Goal: Transaction & Acquisition: Purchase product/service

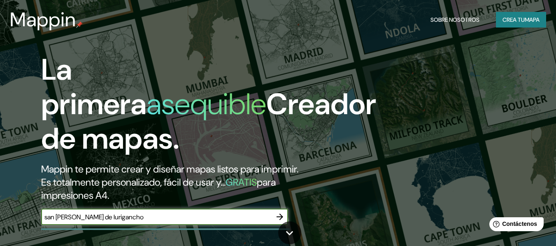
type input "san [PERSON_NAME] de lurigancho"
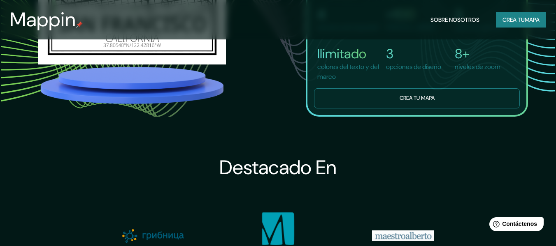
drag, startPoint x: 364, startPoint y: 135, endPoint x: 365, endPoint y: 129, distance: 5.5
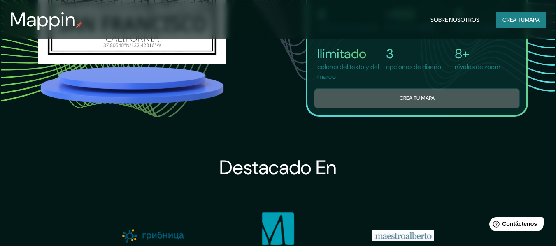
click at [365, 109] on button "Crea tu mapa" at bounding box center [417, 98] width 206 height 20
click at [365, 125] on div "Mappin Sobre nosotros Crea tu mapa La primera asequible Creador de mapas. Mappi…" at bounding box center [278, 14] width 556 height 1344
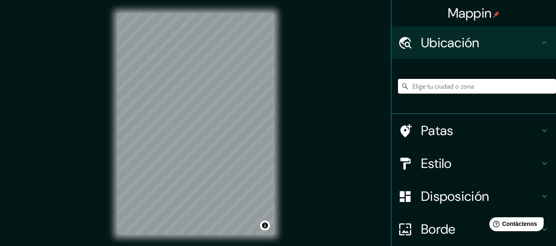
click at [443, 88] on input "Elige tu ciudad o zona" at bounding box center [477, 86] width 158 height 15
type input "San [PERSON_NAME] De Lurigancho, [GEOGRAPHIC_DATA], [GEOGRAPHIC_DATA], [GEOGRAP…"
click at [202, 13] on div at bounding box center [195, 13] width 157 height 0
click at [156, 13] on div at bounding box center [195, 13] width 157 height 0
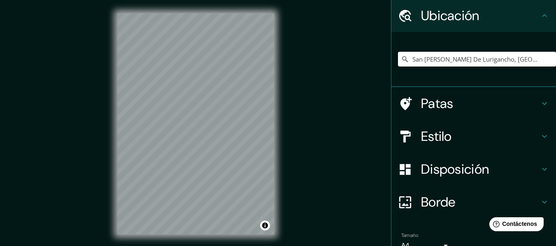
scroll to position [69, 0]
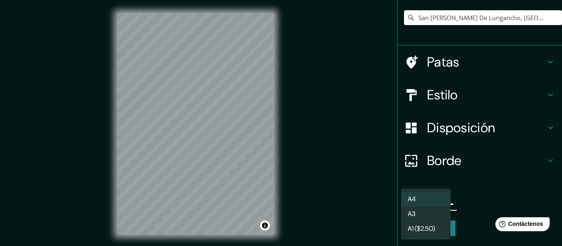
click at [432, 204] on body "Mappin Ubicación San Juan De Lurigancho, Lima, Provincia de Lima, Perú San Juan…" at bounding box center [281, 123] width 562 height 246
click at [357, 123] on div at bounding box center [281, 123] width 562 height 246
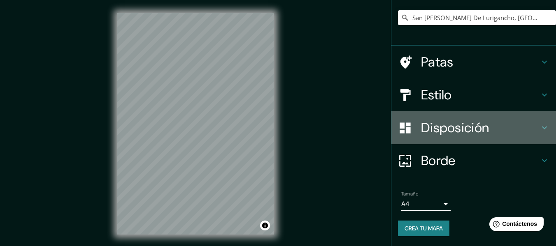
click at [510, 127] on h4 "Disposición" at bounding box center [480, 128] width 118 height 16
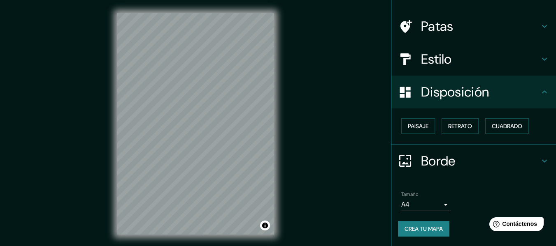
scroll to position [50, 0]
click at [408, 125] on font "Paisaje" at bounding box center [418, 126] width 21 height 7
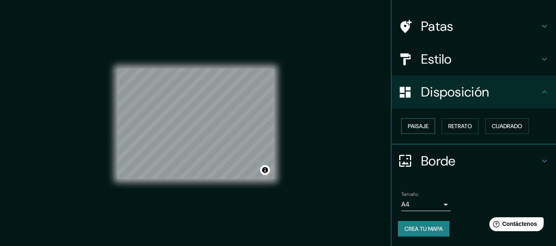
click at [413, 127] on font "Paisaje" at bounding box center [418, 126] width 21 height 7
click at [458, 126] on font "Retrato" at bounding box center [460, 126] width 24 height 7
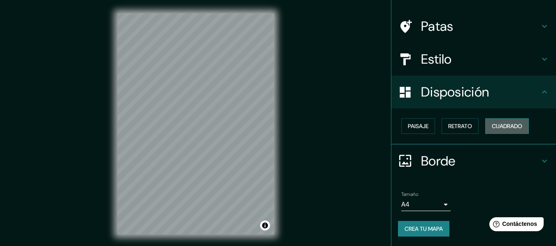
click at [492, 121] on button "Cuadrado" at bounding box center [507, 126] width 44 height 16
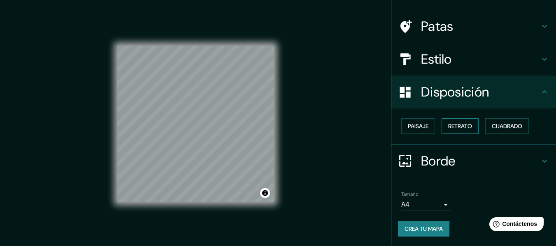
click at [448, 123] on font "Retrato" at bounding box center [460, 126] width 24 height 7
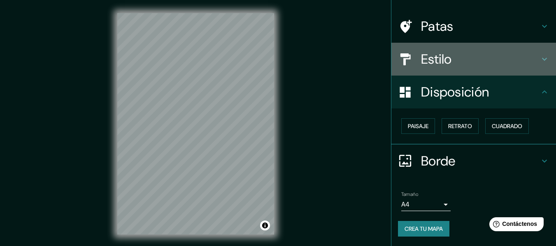
click at [450, 53] on h4 "Estilo" at bounding box center [480, 59] width 118 height 16
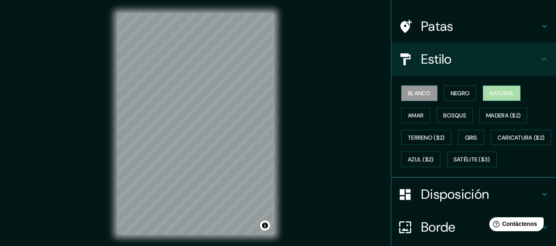
click at [503, 95] on font "Natural" at bounding box center [501, 93] width 25 height 7
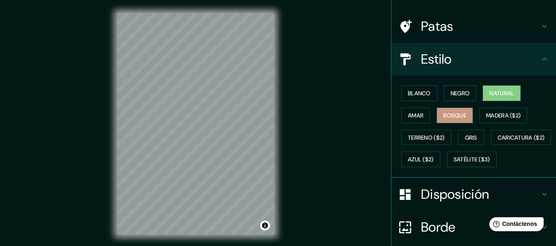
click at [448, 114] on font "Bosque" at bounding box center [454, 115] width 23 height 7
drag, startPoint x: 402, startPoint y: 135, endPoint x: 400, endPoint y: 119, distance: 15.8
click at [400, 122] on div "Blanco Negro Natural Amar Bosque Madera ($2) Terreno ($2) Gris Caricatura ($2) …" at bounding box center [477, 126] width 158 height 88
click at [401, 118] on button "Amar" at bounding box center [415, 116] width 29 height 16
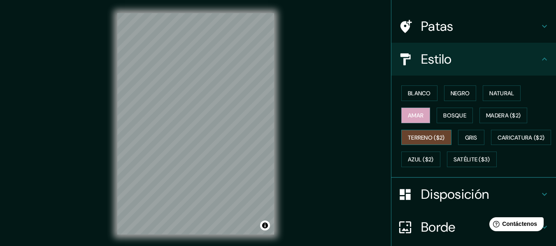
click at [410, 138] on font "Terreno ($2)" at bounding box center [426, 137] width 37 height 7
click at [474, 141] on button "Gris" at bounding box center [471, 138] width 26 height 16
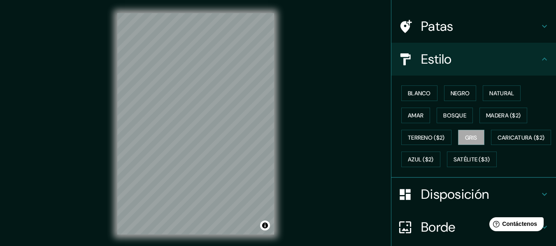
drag, startPoint x: 484, startPoint y: 151, endPoint x: 478, endPoint y: 151, distance: 6.2
click at [479, 151] on div "Blanco Negro Natural Amar Bosque Madera ($2) Terreno ($2) Gris Caricatura ($2) …" at bounding box center [477, 126] width 158 height 88
click at [496, 122] on button "Madera ($2)" at bounding box center [503, 116] width 48 height 16
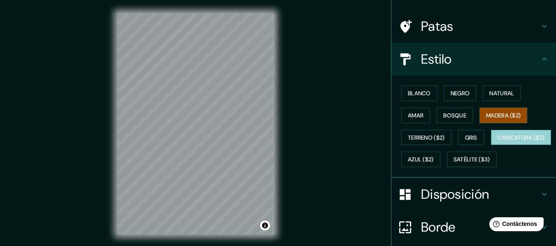
click at [497, 141] on font "Caricatura ($2)" at bounding box center [520, 137] width 47 height 7
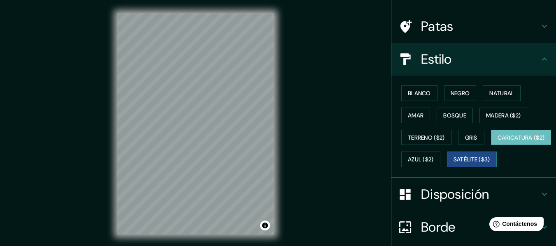
click at [453, 164] on font "Satélite ($3)" at bounding box center [471, 159] width 37 height 7
click at [225, 0] on html "Mappin Ubicación San Juan De Lurigancho, Lima, Provincia de Lima, Perú San Juan…" at bounding box center [278, 123] width 556 height 246
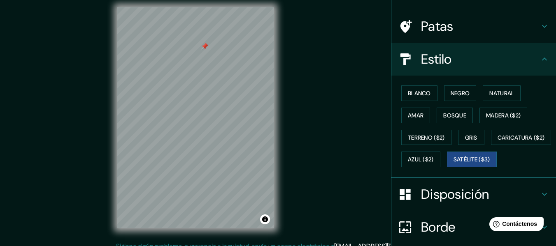
scroll to position [15, 0]
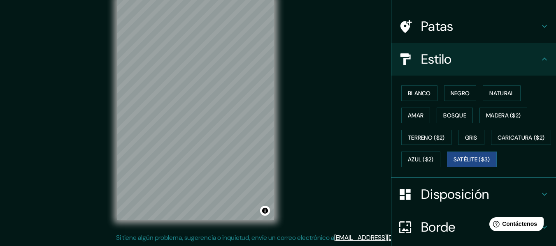
click at [362, 101] on div "Mappin Ubicación San Juan De Lurigancho, Lima, Provincia de Lima, Perú San Juan…" at bounding box center [278, 115] width 556 height 261
click at [244, 0] on html "Mappin Ubicación San Juan De Lurigancho, Lima, Provincia de Lima, Perú San Juan…" at bounding box center [278, 108] width 556 height 246
click at [237, 0] on html "Mappin Ubicación San Juan De Lurigancho, Lima, Provincia de Lima, Perú San Juan…" at bounding box center [278, 108] width 556 height 246
click at [418, 94] on font "Blanco" at bounding box center [419, 93] width 23 height 7
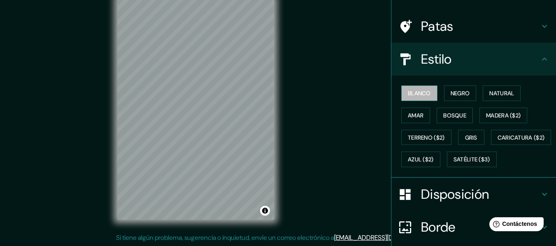
click at [418, 94] on font "Blanco" at bounding box center [419, 93] width 23 height 7
click at [456, 90] on font "Negro" at bounding box center [459, 93] width 19 height 7
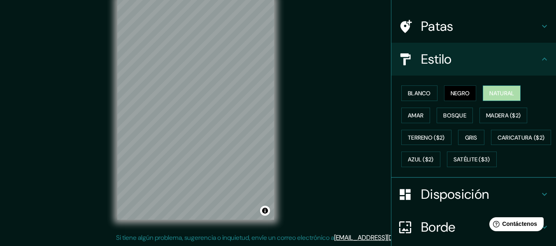
click at [489, 93] on font "Natural" at bounding box center [501, 93] width 25 height 7
drag, startPoint x: 502, startPoint y: 125, endPoint x: 322, endPoint y: 135, distance: 180.8
click at [332, 136] on div "Mappin Ubicación San Juan De Lurigancho, Lima, Provincia de Lima, Perú San Juan…" at bounding box center [278, 115] width 556 height 261
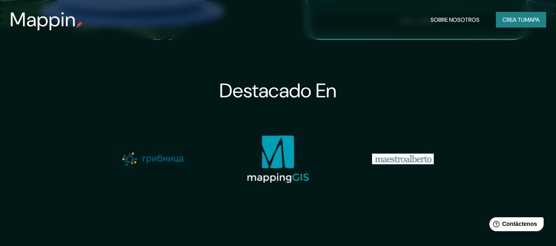
scroll to position [658, 0]
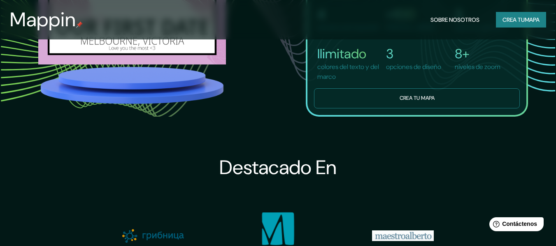
click at [445, 109] on button "Crea tu mapa" at bounding box center [417, 98] width 206 height 20
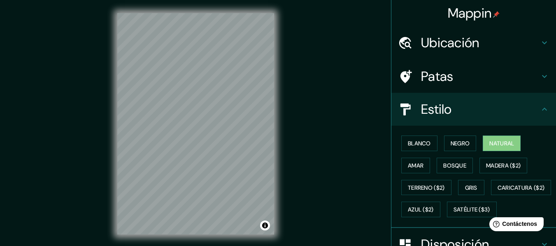
click at [421, 40] on font "Ubicación" at bounding box center [450, 42] width 58 height 17
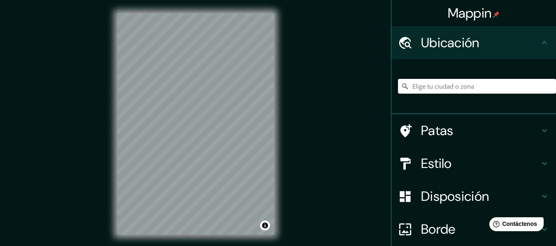
click at [422, 81] on input "Elige tu ciudad o zona" at bounding box center [477, 86] width 158 height 15
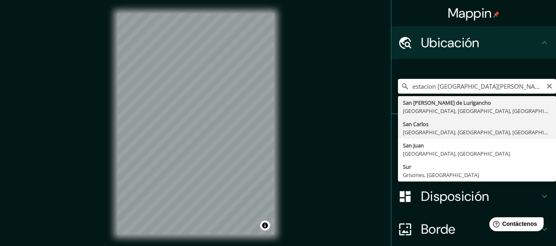
type input "San Carlos, Lima, Provincia de Lima, Perú"
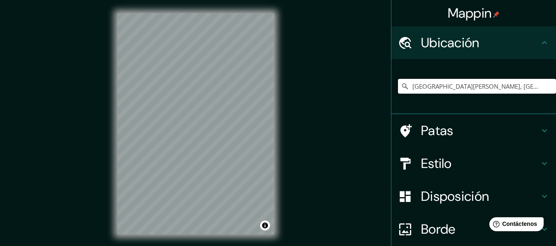
click at [202, 246] on html "Mappin Ubicación San Carlos, Lima, Provincia de Lima, Perú Patas Estilo Disposi…" at bounding box center [278, 123] width 556 height 246
click at [169, 246] on html "Mappin Ubicación San Carlos, Lima, Provincia de Lima, Perú Patas Estilo Disposi…" at bounding box center [278, 123] width 556 height 246
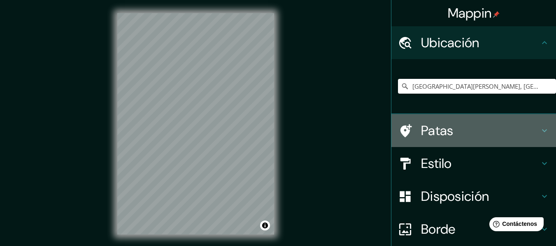
click at [488, 136] on h4 "Patas" at bounding box center [480, 131] width 118 height 16
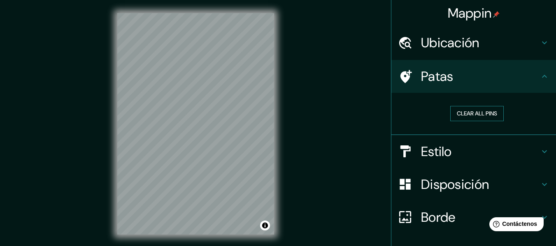
click at [482, 120] on button "Clear all pins" at bounding box center [476, 113] width 53 height 15
click at [477, 114] on button "Clear all pins" at bounding box center [476, 113] width 53 height 15
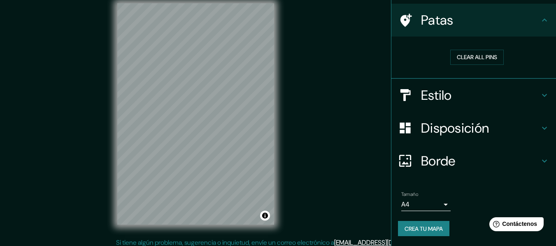
scroll to position [15, 0]
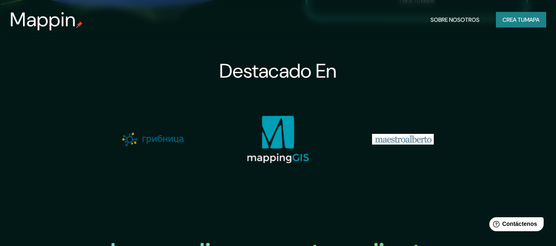
scroll to position [740, 0]
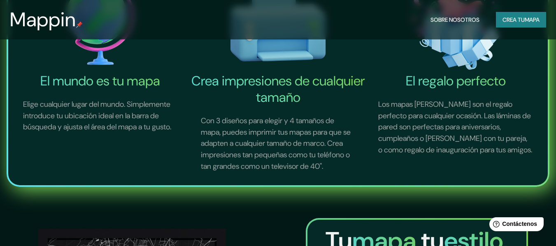
scroll to position [302, 0]
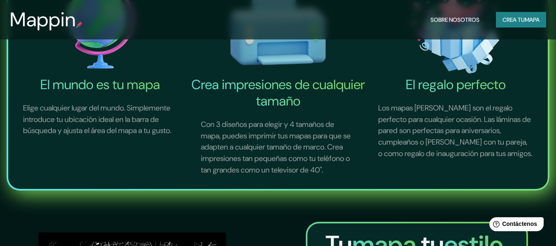
click at [520, 28] on div "Mappin Sobre nosotros Crea tu mapa" at bounding box center [278, 20] width 556 height 26
click at [518, 25] on button "Crea tu mapa" at bounding box center [521, 20] width 50 height 16
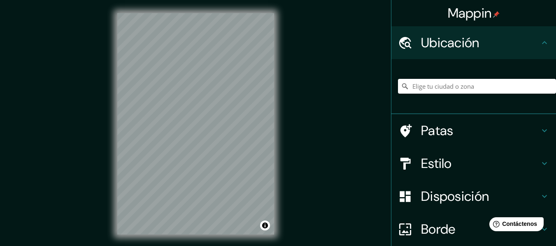
click at [295, 219] on div "Mappin Ubicación Patas Estilo Disposición Borde Elige un borde. Consejo : puede…" at bounding box center [278, 130] width 556 height 261
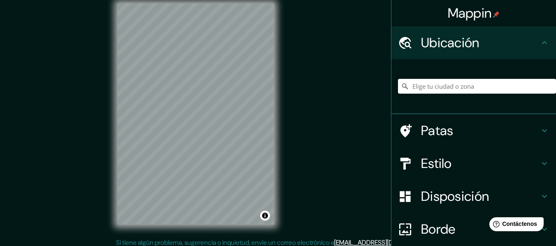
scroll to position [15, 0]
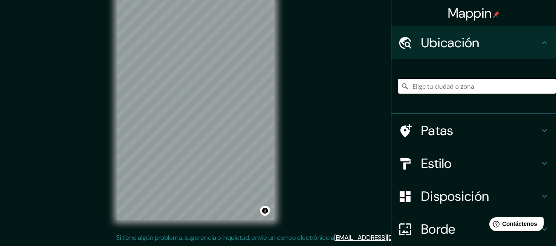
click at [423, 86] on input "Elige tu ciudad o zona" at bounding box center [477, 86] width 158 height 15
paste input "11°59'12"S 77°00'25"W"
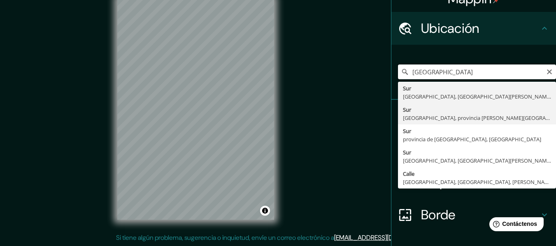
scroll to position [0, 0]
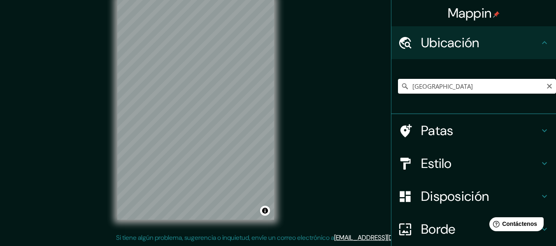
click at [491, 78] on div "11°59'12"S 77°00'25"W Sur Sevilla, provincia de Sevilla, España Sur Cáceres, pr…" at bounding box center [477, 86] width 158 height 41
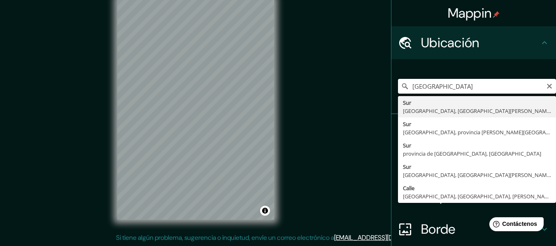
click at [489, 81] on input "11°59'12"S 77°00'25"W" at bounding box center [477, 86] width 158 height 15
type input "Sur, Sevilla, provincia de Sevilla, España"
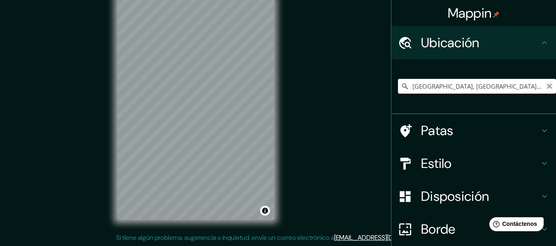
click at [547, 88] on icon "Claro" at bounding box center [549, 86] width 5 height 5
